Goal: Information Seeking & Learning: Learn about a topic

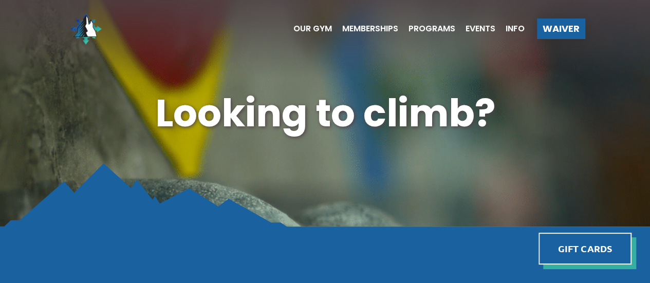
click at [494, 221] on img at bounding box center [325, 195] width 650 height 65
click at [314, 31] on span "Our Gym" at bounding box center [313, 29] width 39 height 8
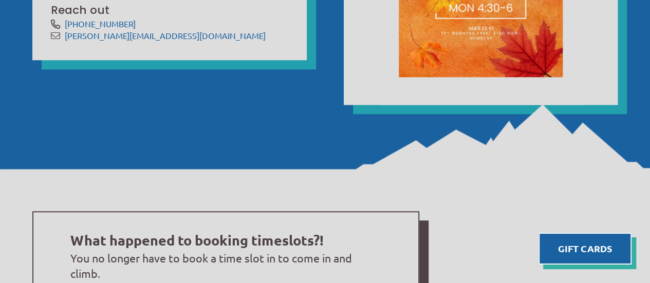
scroll to position [496, 0]
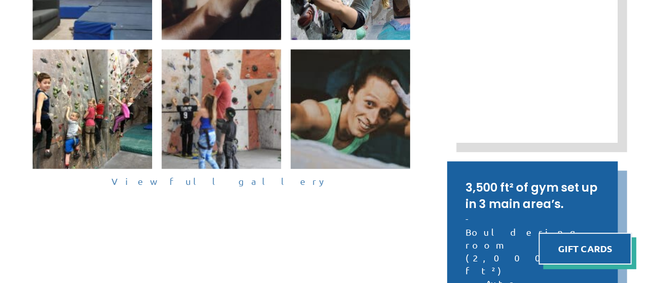
scroll to position [323, 0]
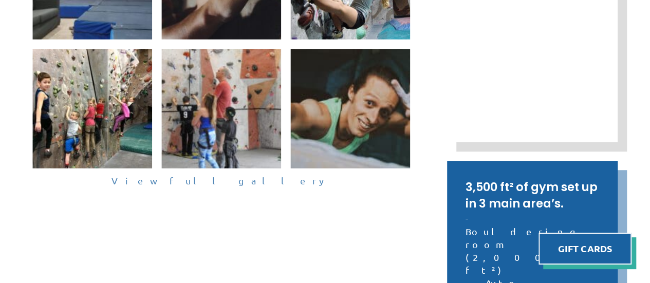
click at [239, 178] on link "View full gallery" at bounding box center [221, 181] width 378 height 16
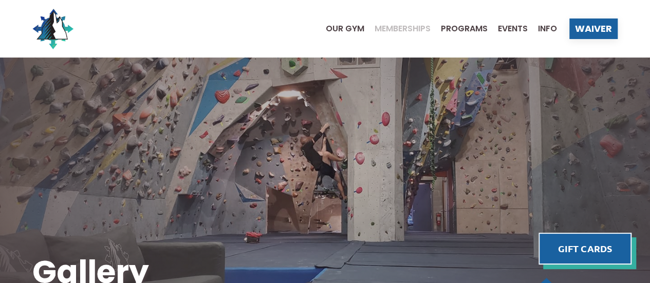
click at [417, 26] on span "Memberships" at bounding box center [403, 29] width 56 height 8
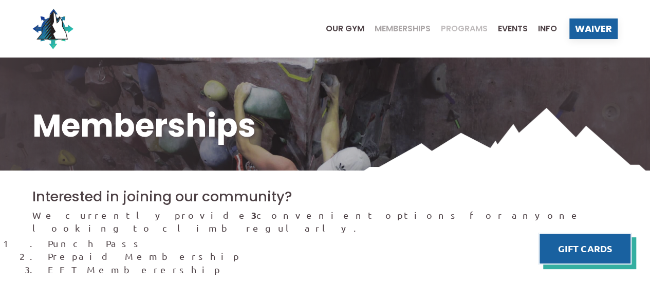
click at [470, 29] on span "Programs" at bounding box center [464, 29] width 47 height 8
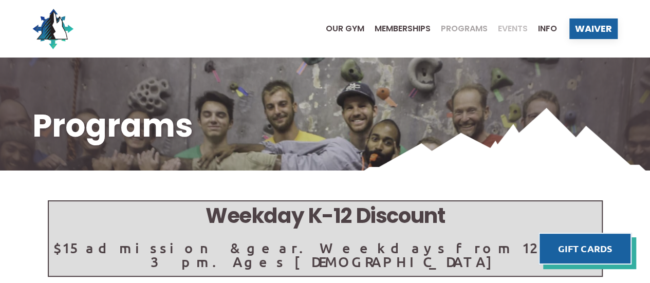
click at [519, 31] on span "Events" at bounding box center [513, 29] width 30 height 8
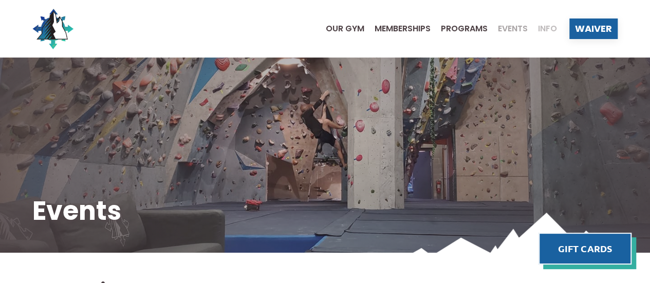
click at [544, 26] on span "Info" at bounding box center [547, 29] width 19 height 8
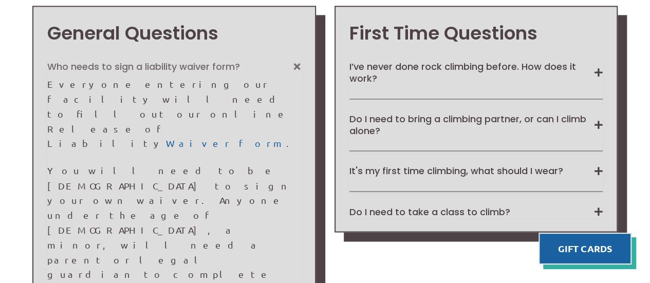
scroll to position [800, 0]
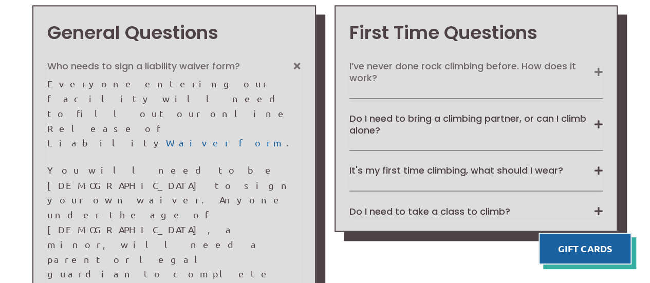
click at [601, 67] on button "I’ve never done rock climbing before. How does it work?" at bounding box center [476, 72] width 253 height 24
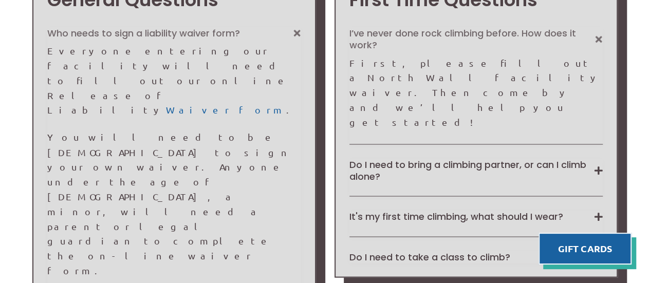
scroll to position [833, 0]
click at [598, 158] on button "Do I need to bring a climbing partner, or can I climb alone?" at bounding box center [476, 170] width 253 height 24
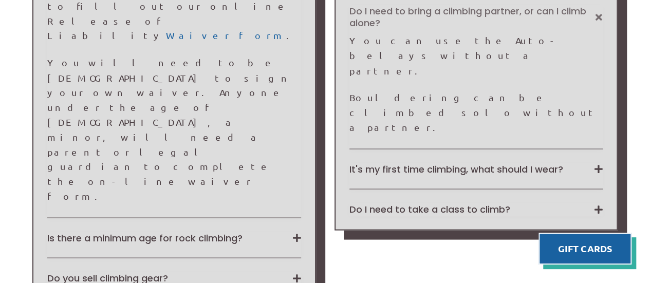
scroll to position [908, 0]
click at [595, 162] on button "It's my first time climbing, what should I wear?" at bounding box center [476, 168] width 253 height 12
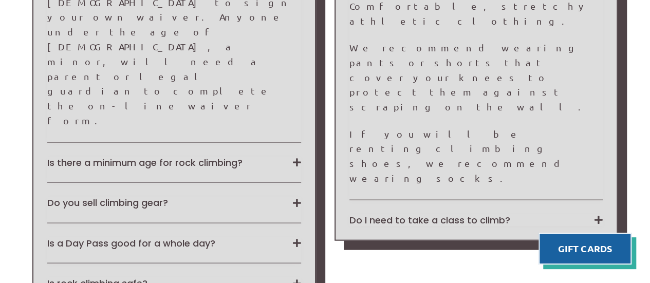
scroll to position [983, 0]
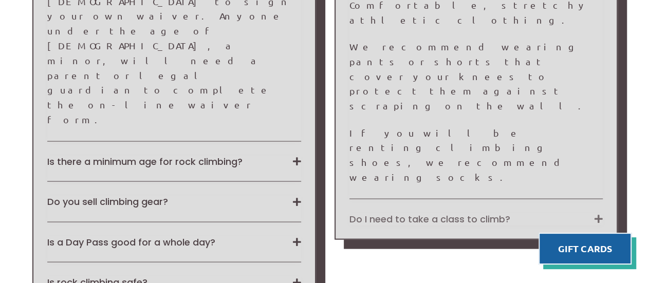
click at [597, 213] on button "Do I need to take a class to climb?" at bounding box center [476, 219] width 253 height 12
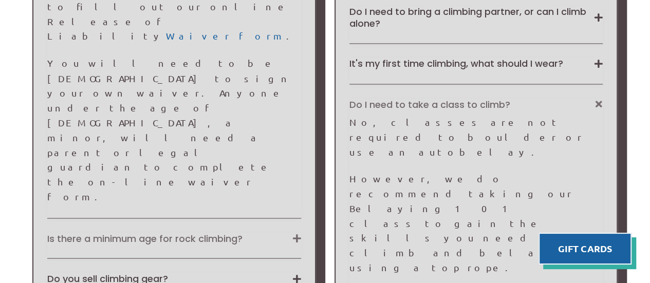
click at [294, 232] on button "Is there a minimum age for rock climbing?" at bounding box center [173, 238] width 253 height 12
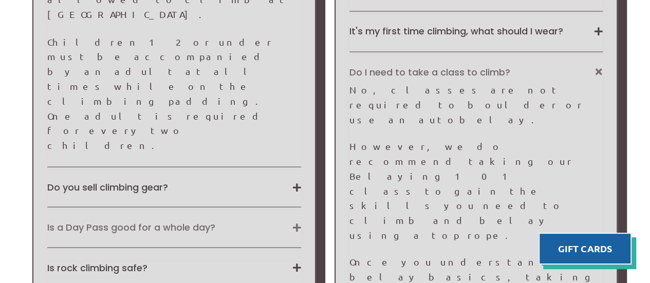
scroll to position [942, 0]
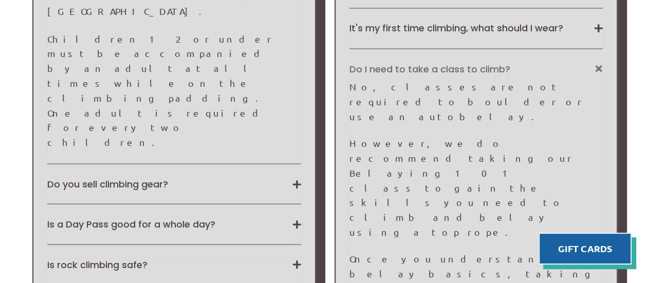
click at [302, 116] on div "General Questions Who needs to sign a liability waiver form? Everyone entering …" at bounding box center [173, 94] width 283 height 463
click at [298, 218] on button "Is a Day Pass good for a whole day?" at bounding box center [173, 224] width 253 height 12
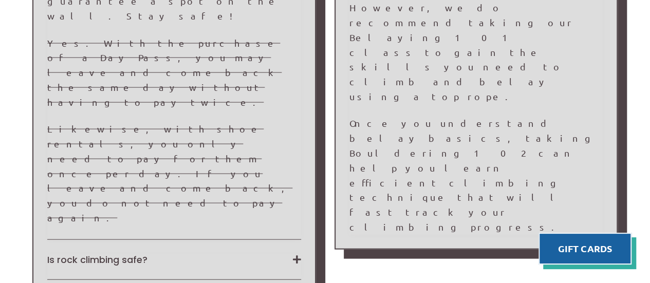
scroll to position [1078, 0]
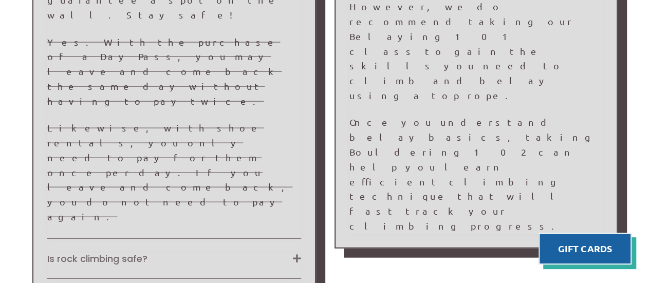
click at [296, 253] on button "Is rock climbing safe?" at bounding box center [173, 259] width 253 height 12
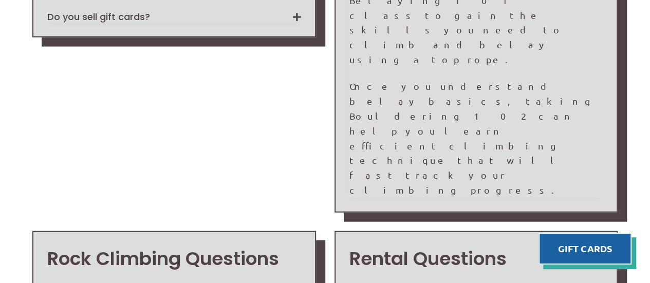
scroll to position [1129, 0]
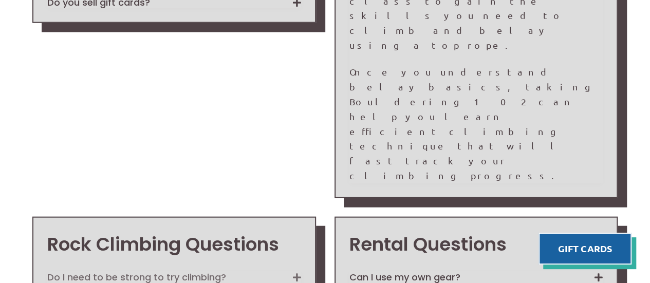
click at [295, 271] on button "Do I need to be strong to try climbing?" at bounding box center [173, 277] width 253 height 12
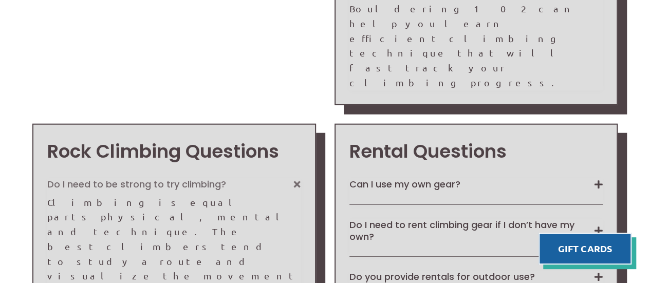
scroll to position [1222, 0]
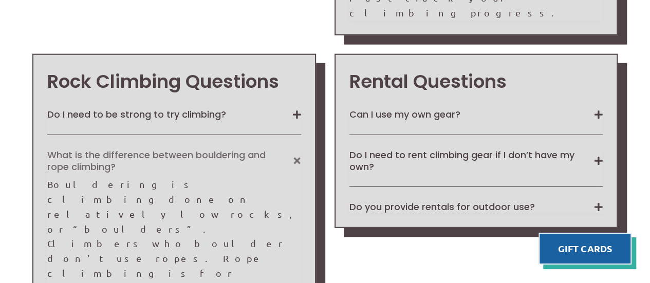
scroll to position [1293, 0]
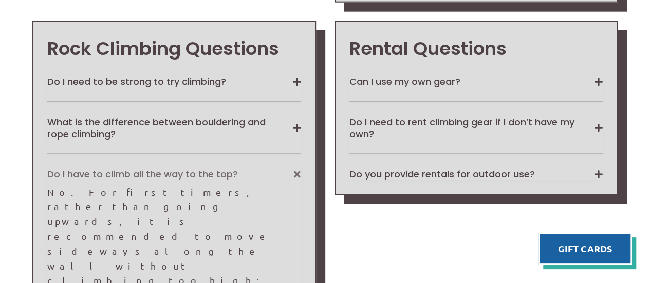
scroll to position [1325, 0]
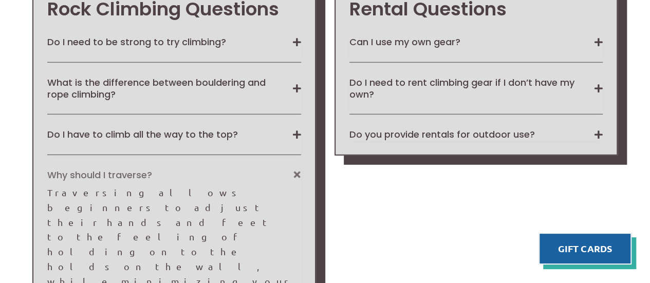
scroll to position [1365, 0]
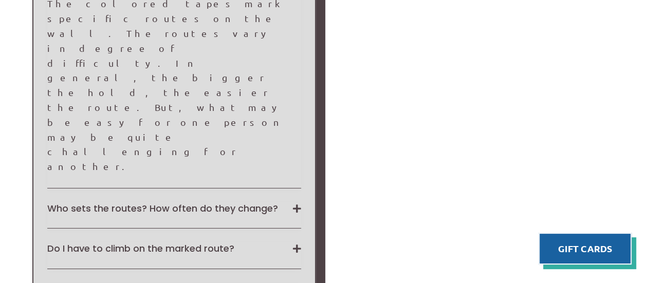
scroll to position [1593, 0]
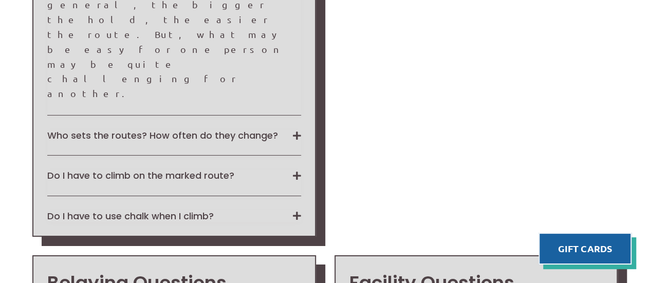
scroll to position [1667, 0]
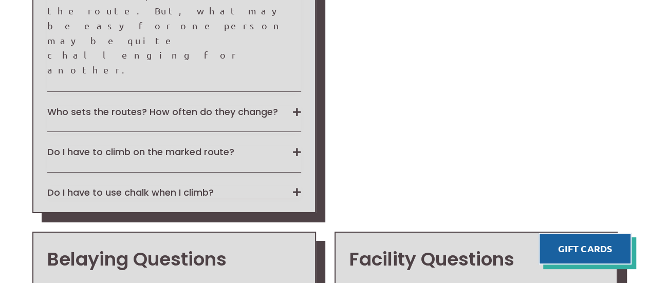
scroll to position [1691, 0]
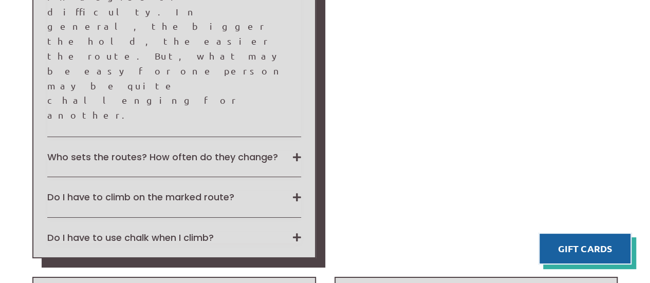
scroll to position [1645, 0]
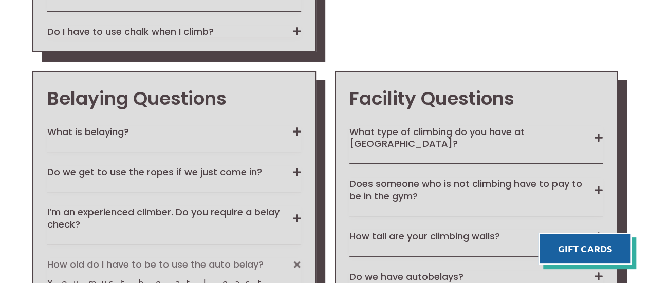
scroll to position [1851, 0]
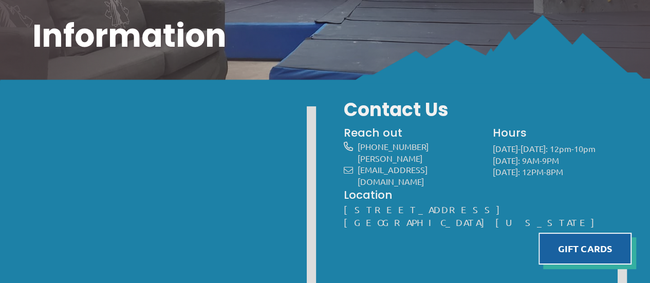
scroll to position [90, 0]
